Goal: Task Accomplishment & Management: Manage account settings

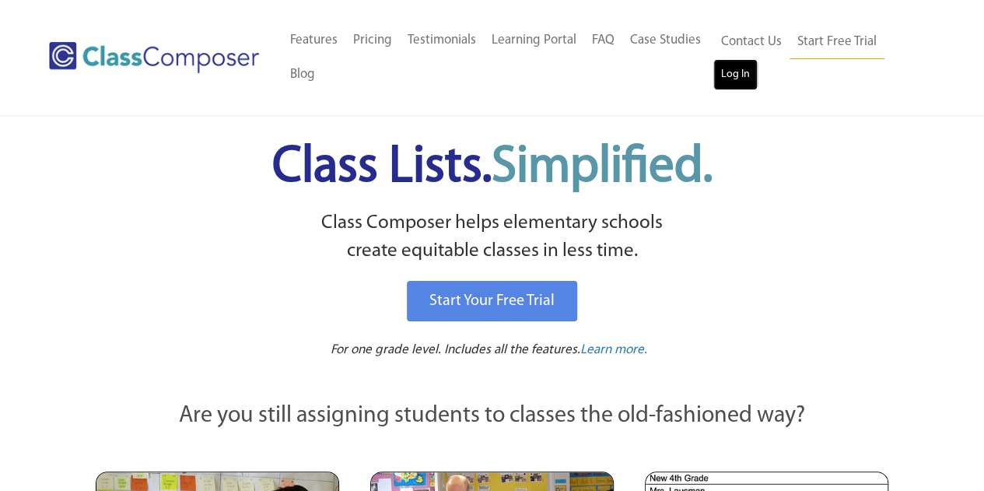
click at [742, 79] on link "Log In" at bounding box center [736, 74] width 44 height 31
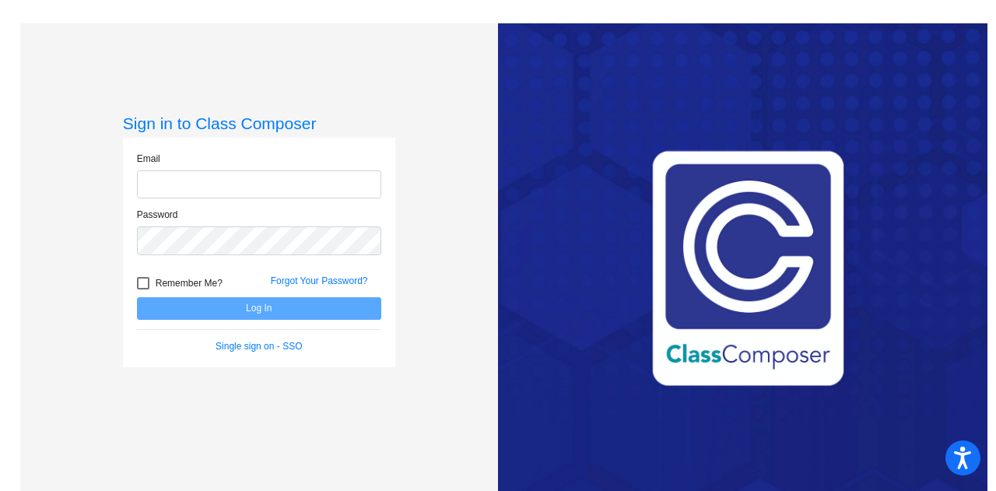
type input "megan.toner@lcps.org"
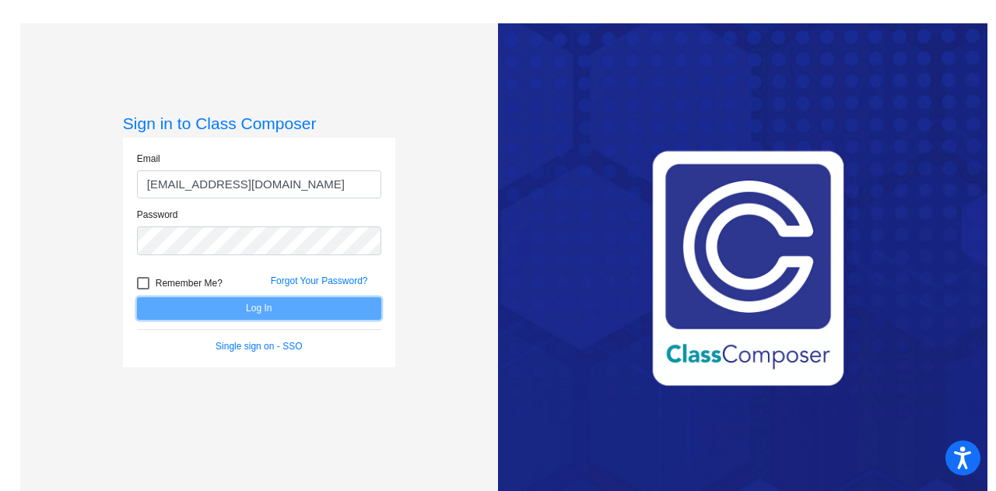
click at [319, 303] on button "Log In" at bounding box center [259, 308] width 244 height 23
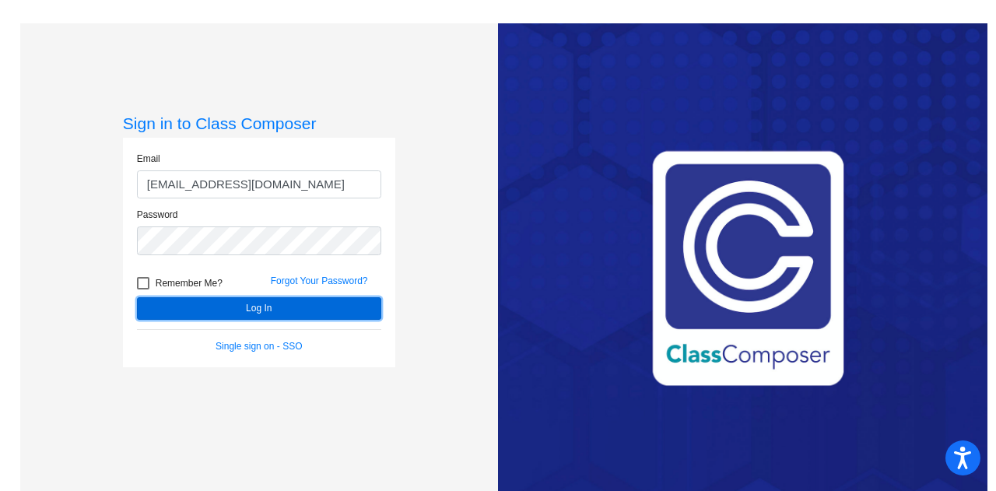
click at [310, 309] on button "Log In" at bounding box center [259, 308] width 244 height 23
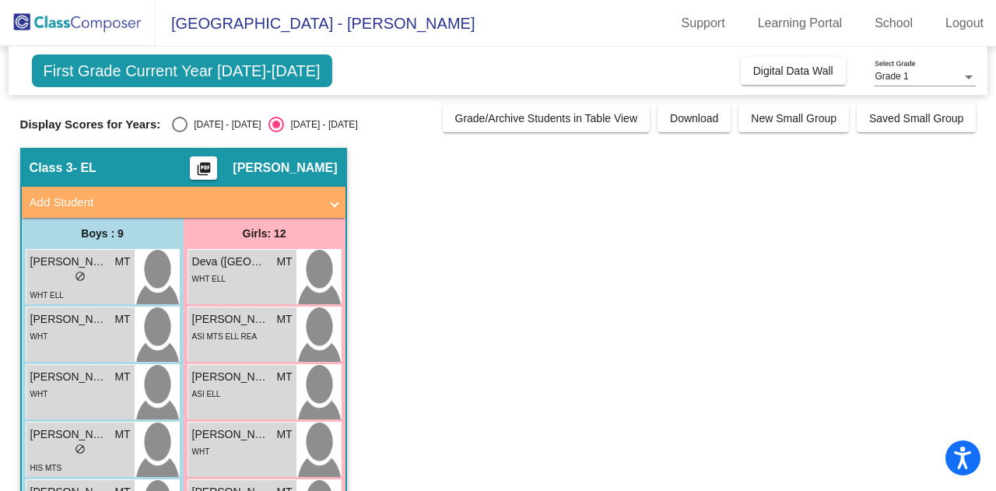
click at [206, 122] on div "2024 - 2025" at bounding box center [224, 124] width 73 height 14
click at [180, 132] on input "2024 - 2025" at bounding box center [179, 132] width 1 height 1
radio input "true"
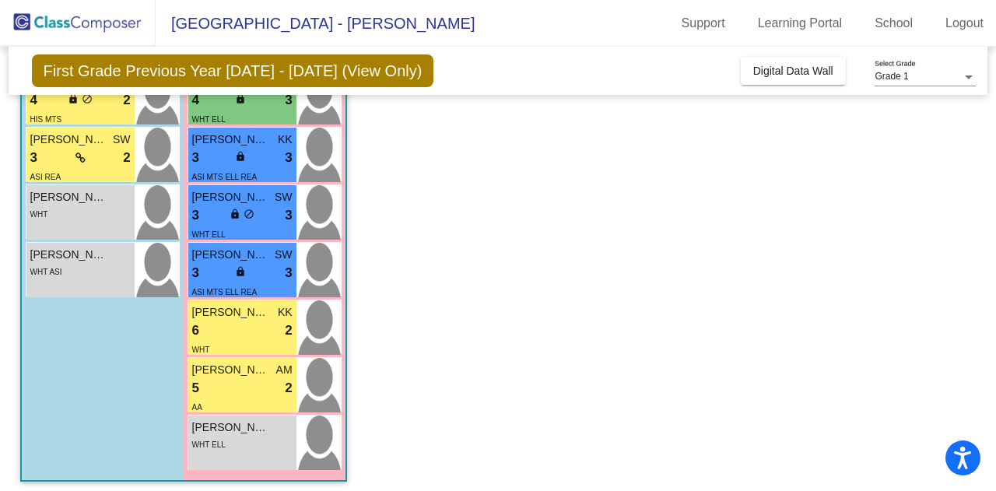
scroll to position [473, 0]
